Goal: Task Accomplishment & Management: Manage account settings

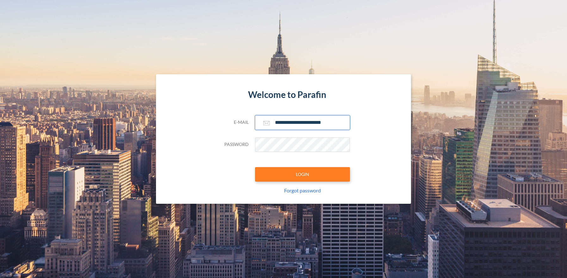
type input "**********"
click at [302, 174] on button "LOGIN" at bounding box center [302, 174] width 95 height 15
